Goal: Complete application form

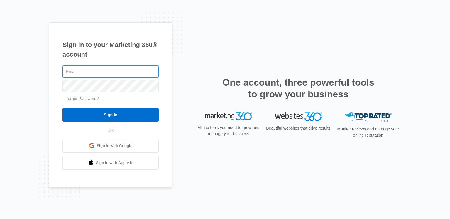
click at [86, 75] on input "text" at bounding box center [110, 71] width 96 height 12
paste input "[EMAIL_ADDRESS][DOMAIN_NAME]"
type input "[EMAIL_ADDRESS][DOMAIN_NAME]"
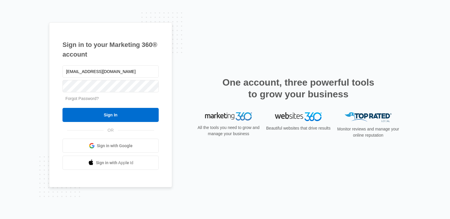
click at [80, 96] on link "Forgot Password?" at bounding box center [81, 98] width 33 height 5
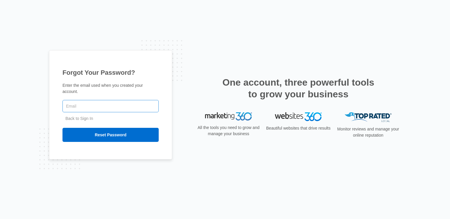
click at [100, 106] on input "text" at bounding box center [110, 106] width 96 height 12
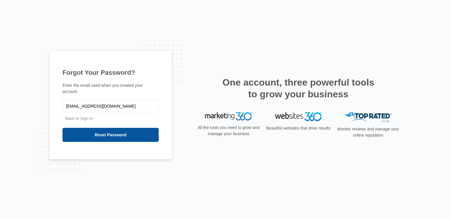
type input "[EMAIL_ADDRESS][DOMAIN_NAME]"
click at [100, 130] on input "Reset Password" at bounding box center [110, 135] width 96 height 14
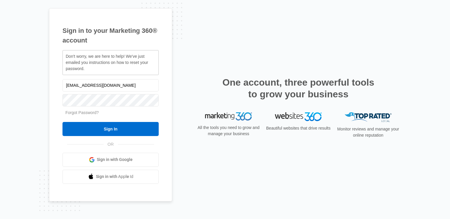
click at [236, 47] on div "Sign in to your Marketing 360® account Don't worry, we are here to help! We've …" at bounding box center [225, 109] width 352 height 203
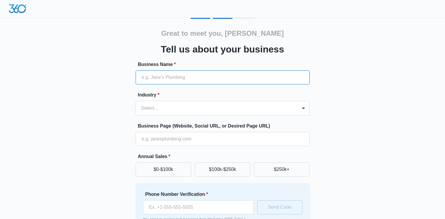
click at [221, 83] on input "Business Name *" at bounding box center [223, 77] width 174 height 14
paste input "[PERSON_NAME] Injury Law"
type input "[PERSON_NAME] Injury Law"
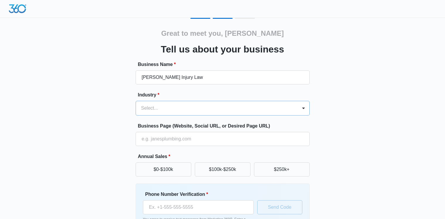
click at [270, 107] on div at bounding box center [215, 108] width 149 height 8
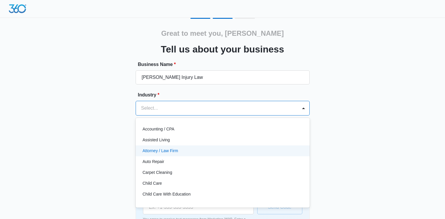
click at [242, 149] on div "Attorney / Law Firm" at bounding box center [222, 151] width 159 height 6
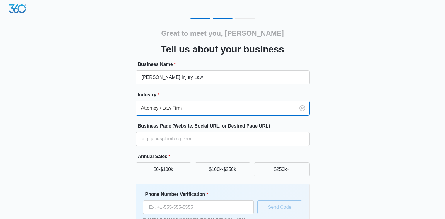
click at [355, 134] on div "Great to meet you, [PERSON_NAME] us about your business Business Name * [PERSON…" at bounding box center [223, 137] width 352 height 238
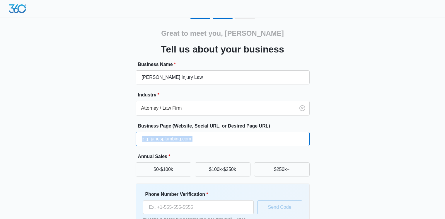
click at [235, 139] on input "Business Page (Website, Social URL, or Desired Page URL)" at bounding box center [223, 139] width 174 height 14
paste input "[URL][DOMAIN_NAME]"
type input "[URL][DOMAIN_NAME]"
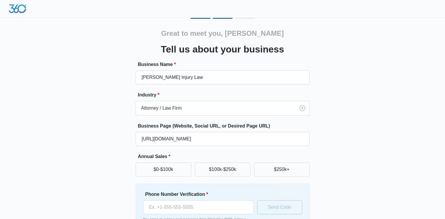
click at [344, 140] on div "Great to meet you, [PERSON_NAME] us about your business Business Name * [PERSON…" at bounding box center [223, 137] width 352 height 238
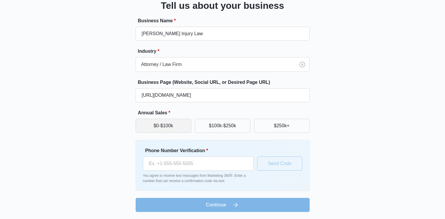
click at [150, 128] on button "$0-$100k" at bounding box center [164, 126] width 56 height 14
click at [335, 146] on div "Great to meet you, [PERSON_NAME] us about your business Business Name * [PERSON…" at bounding box center [223, 93] width 352 height 238
